Goal: Information Seeking & Learning: Learn about a topic

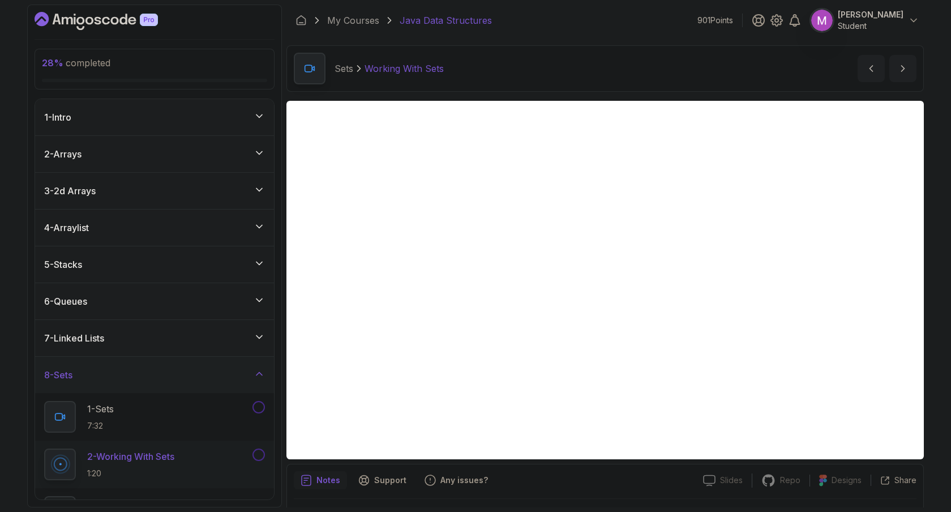
scroll to position [31, 0]
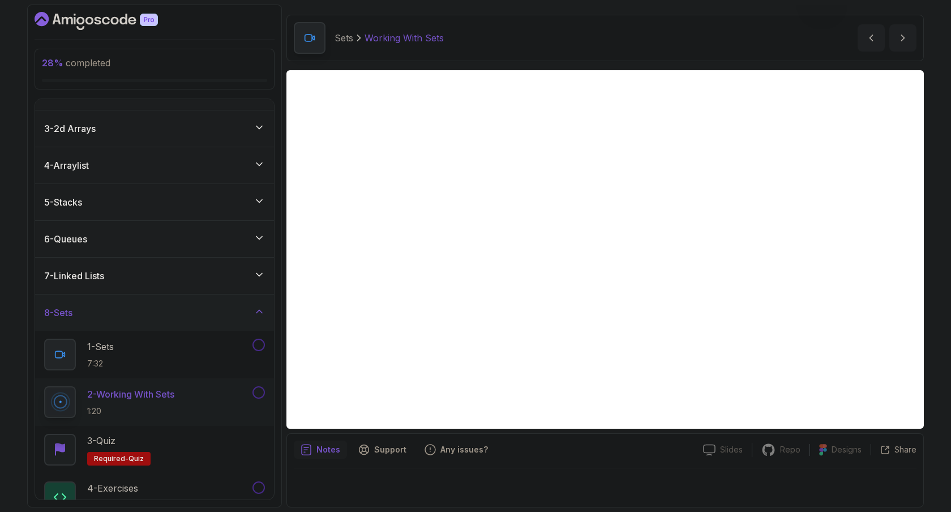
click at [628, 24] on div "Sets Working With Sets Working With Sets by [PERSON_NAME]" at bounding box center [606, 38] width 638 height 46
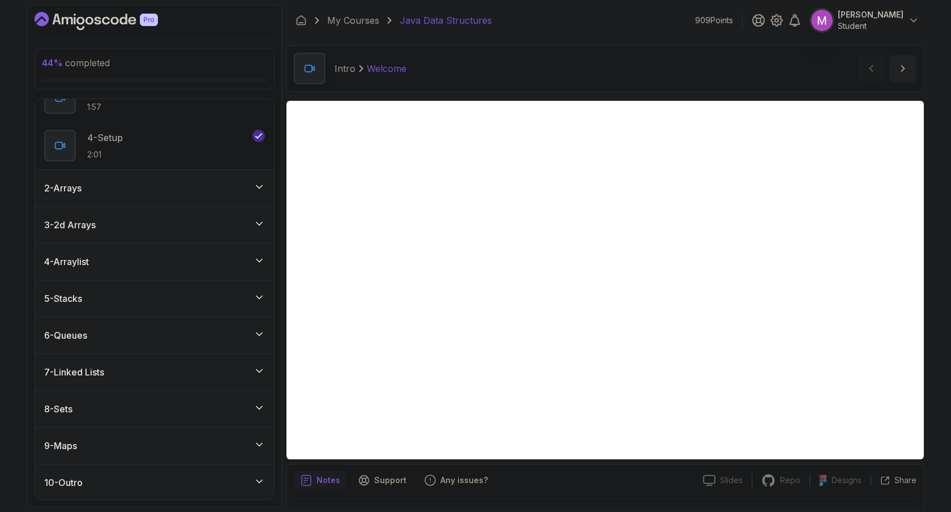
scroll to position [157, 0]
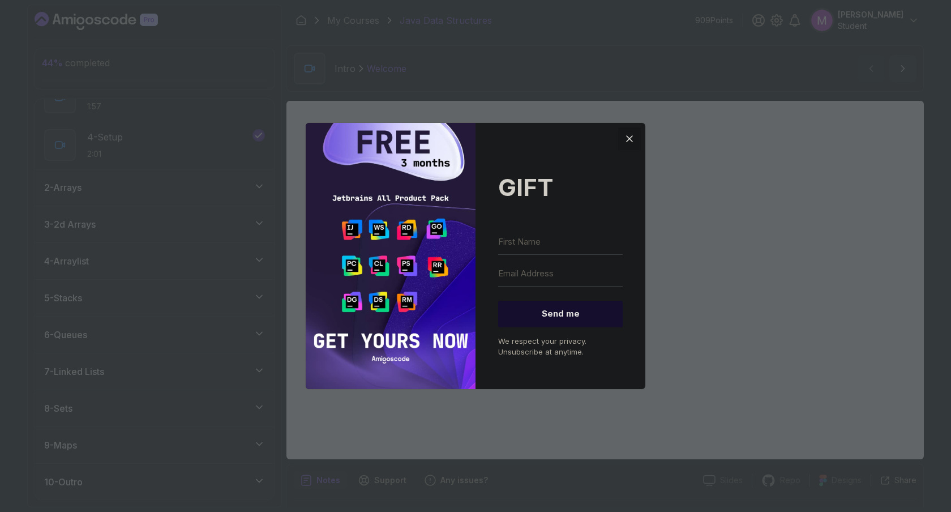
click at [628, 136] on icon "Close" at bounding box center [630, 139] width 14 height 14
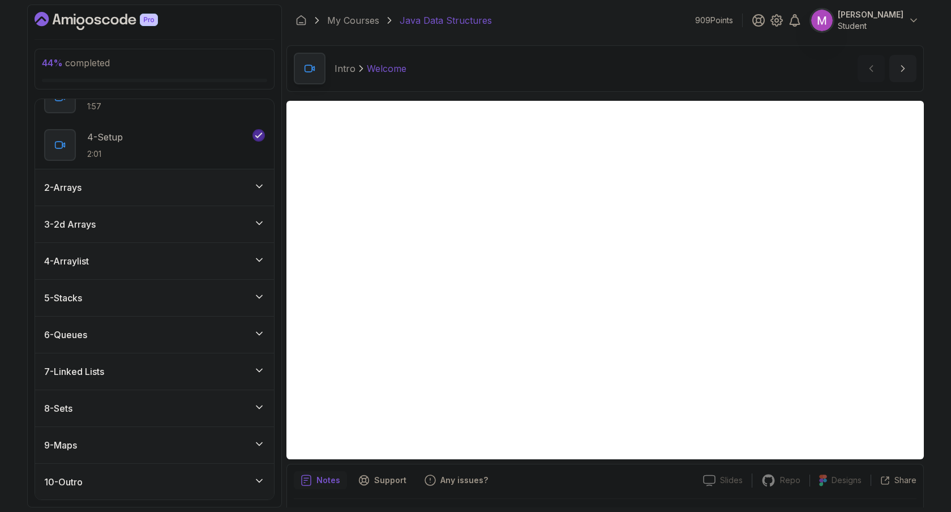
click at [244, 439] on div "9 - Maps" at bounding box center [154, 445] width 221 height 14
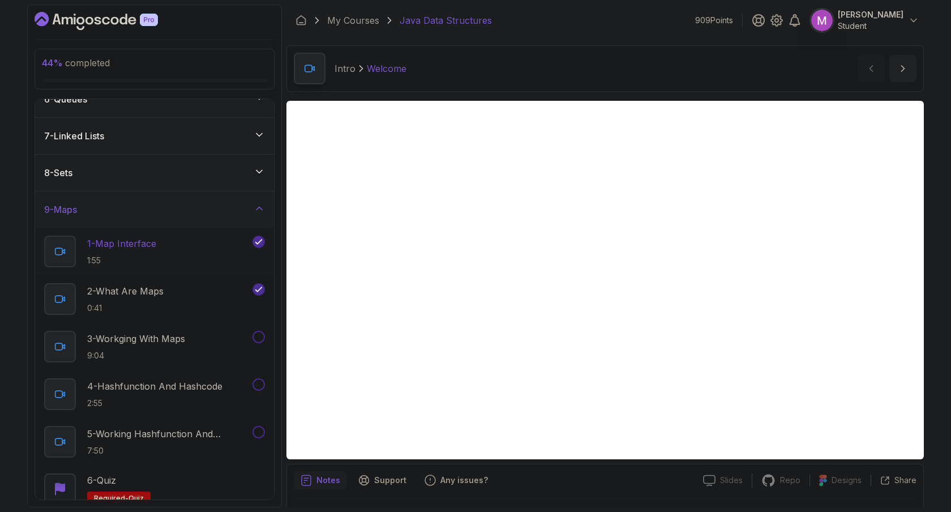
scroll to position [237, 0]
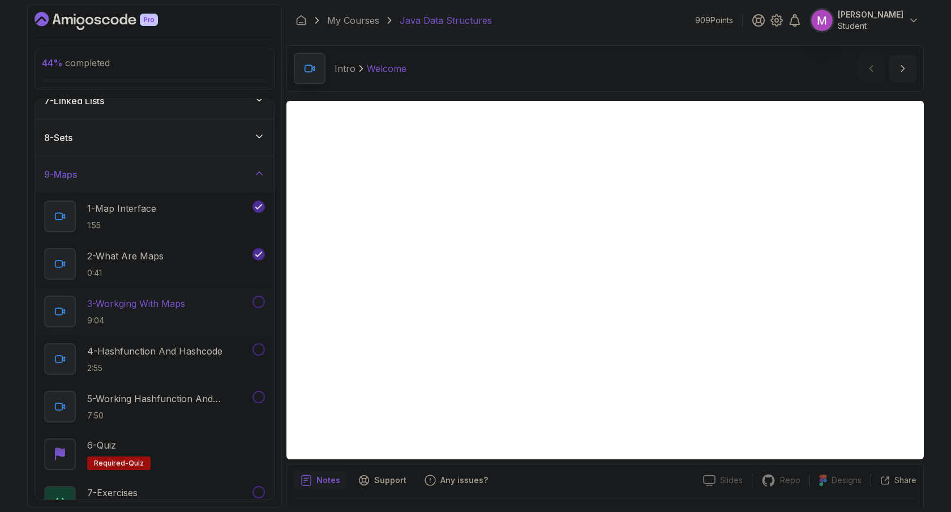
click at [158, 315] on p "9:04" at bounding box center [136, 320] width 98 height 11
